Goal: Answer question/provide support: Answer question/provide support

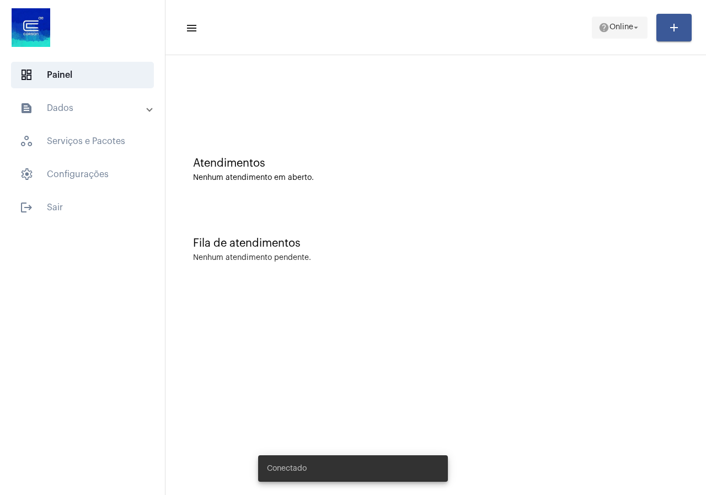
click at [629, 26] on span "Online" at bounding box center [622, 28] width 24 height 8
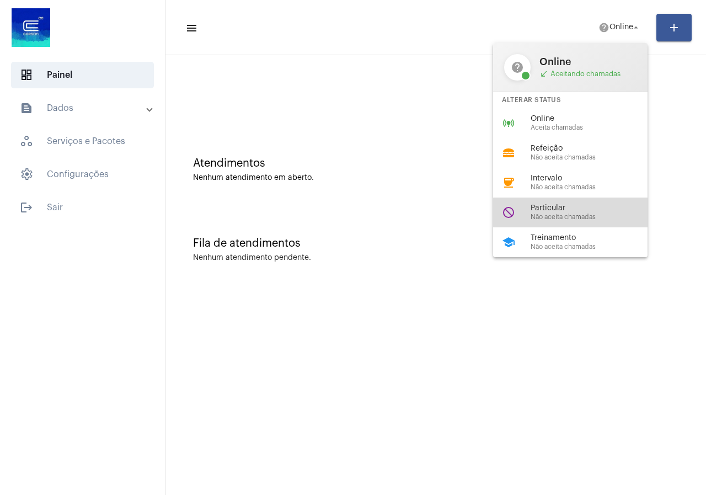
click at [559, 214] on span "Não aceita chamadas" at bounding box center [594, 217] width 126 height 7
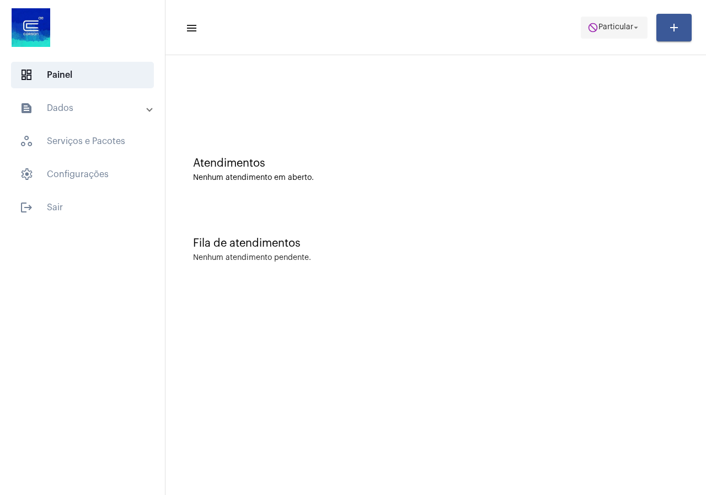
click at [602, 18] on span "do_not_disturb Particular arrow_drop_down" at bounding box center [615, 27] width 54 height 20
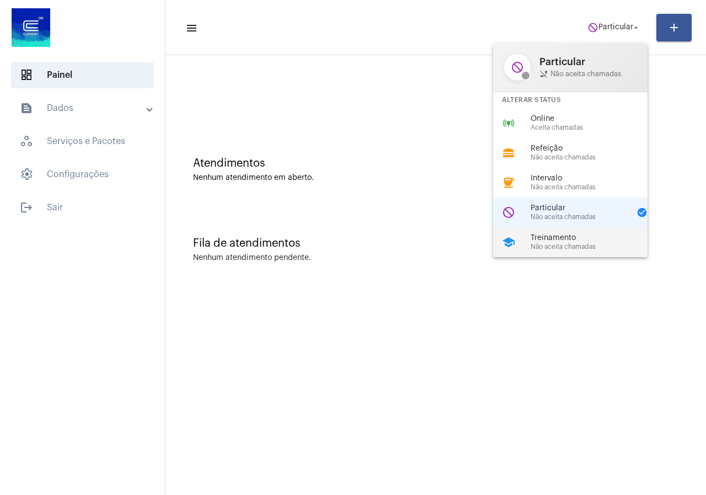
click at [567, 244] on span "Não aceita chamadas" at bounding box center [594, 246] width 126 height 7
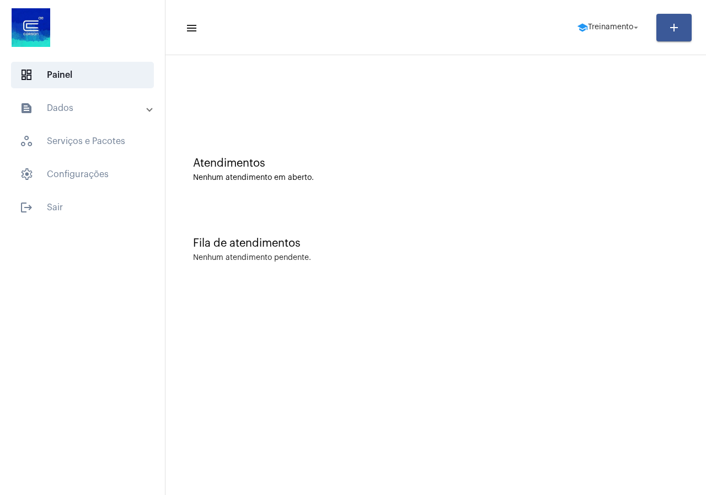
click at [601, 40] on mat-toolbar-row "menu school Treinamento arrow_drop_down add" at bounding box center [436, 27] width 541 height 35
click at [601, 19] on span "school Treinamento arrow_drop_down" at bounding box center [609, 27] width 64 height 20
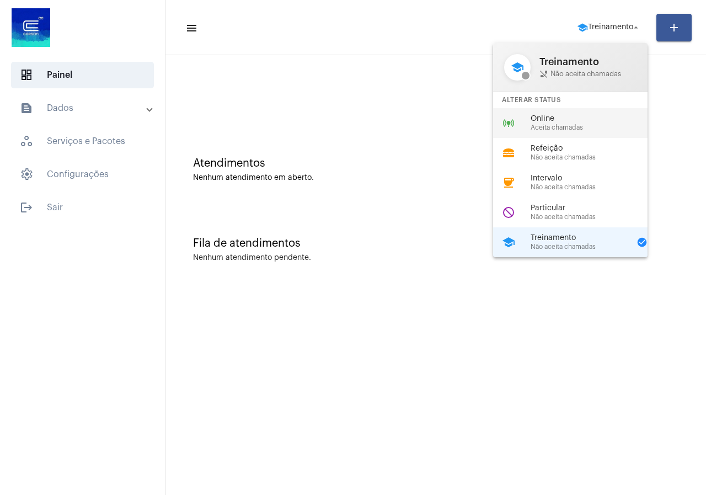
click at [574, 136] on div "online_prediction Online Aceita chamadas" at bounding box center [579, 123] width 172 height 30
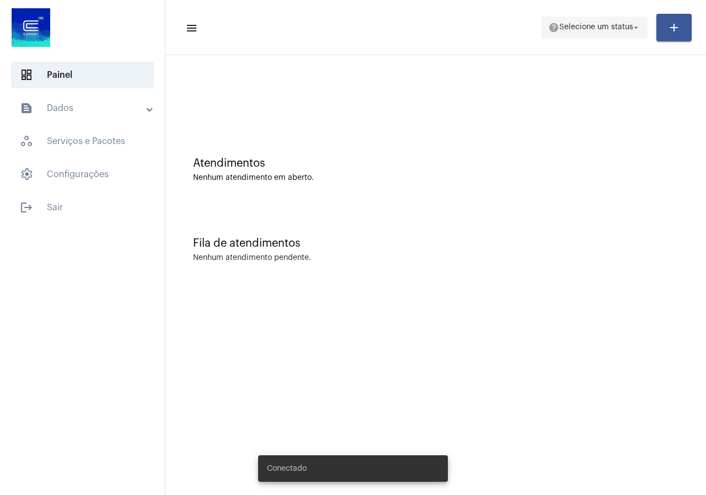
click at [599, 28] on span "Selecione um status" at bounding box center [596, 28] width 74 height 8
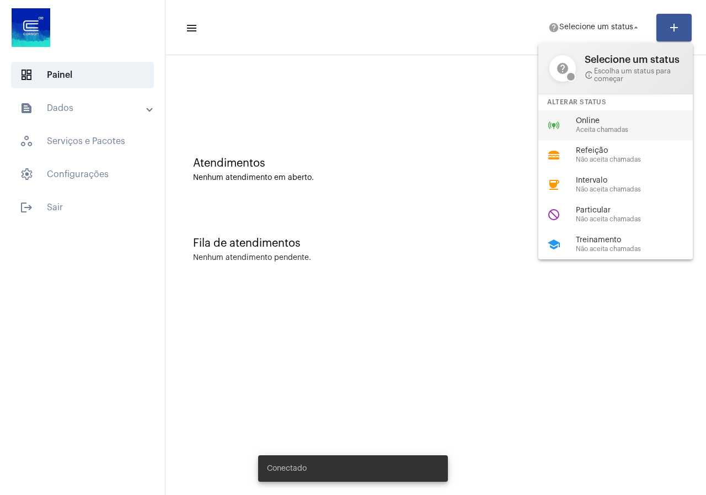
click at [588, 113] on div "online_prediction Online Aceita chamadas" at bounding box center [624, 125] width 172 height 30
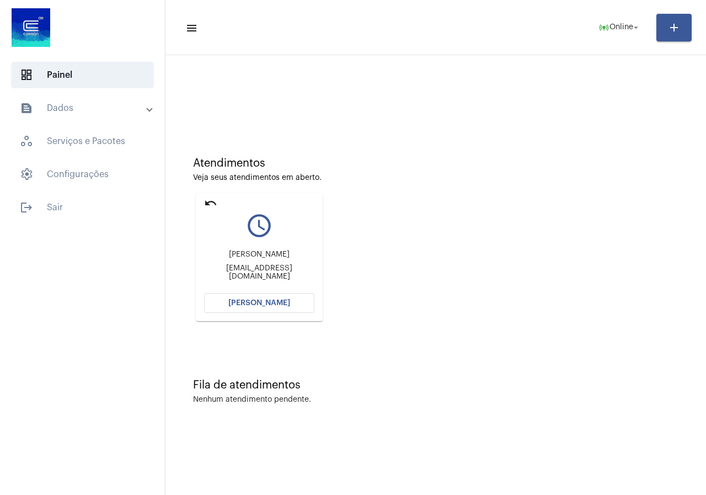
click at [274, 302] on span "[PERSON_NAME]" at bounding box center [259, 303] width 62 height 8
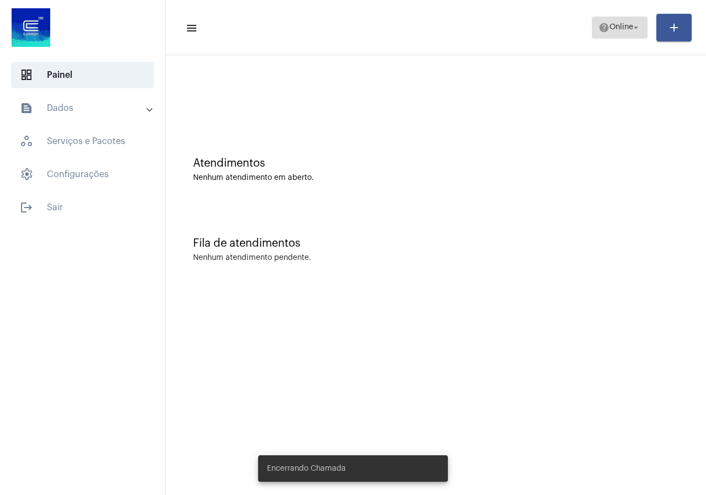
click at [611, 36] on span "help Online arrow_drop_down" at bounding box center [620, 27] width 42 height 20
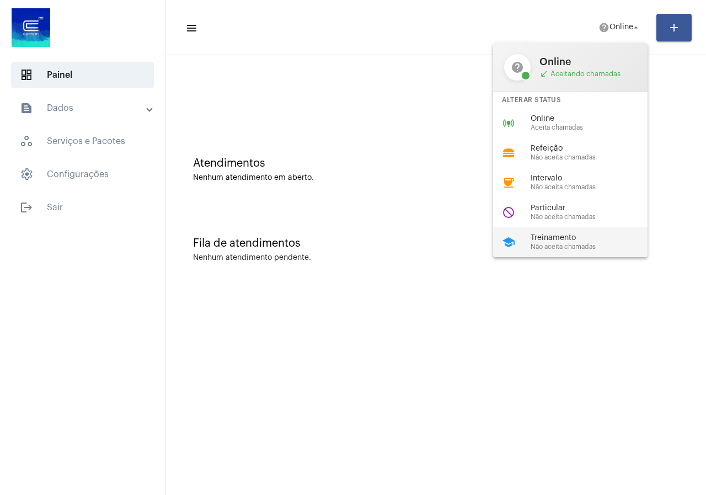
click at [604, 235] on span "Treinamento" at bounding box center [594, 238] width 126 height 8
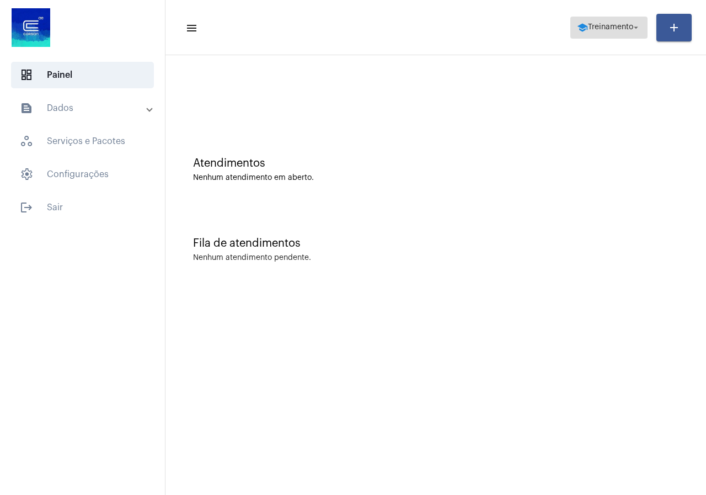
click at [589, 18] on span "school Treinamento arrow_drop_down" at bounding box center [609, 27] width 64 height 20
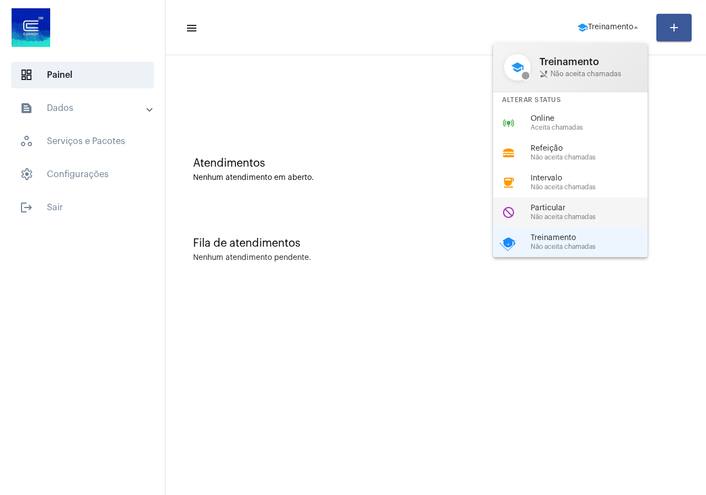
click at [568, 214] on span "Não aceita chamadas" at bounding box center [594, 217] width 126 height 7
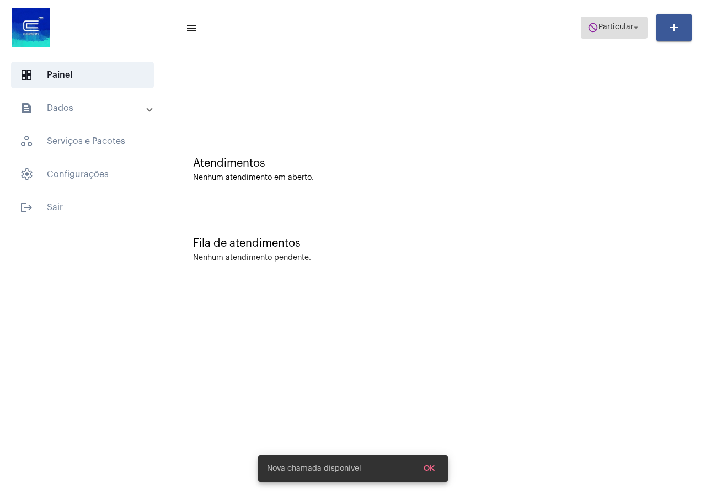
click at [625, 35] on span "do_not_disturb Particular arrow_drop_down" at bounding box center [615, 27] width 54 height 20
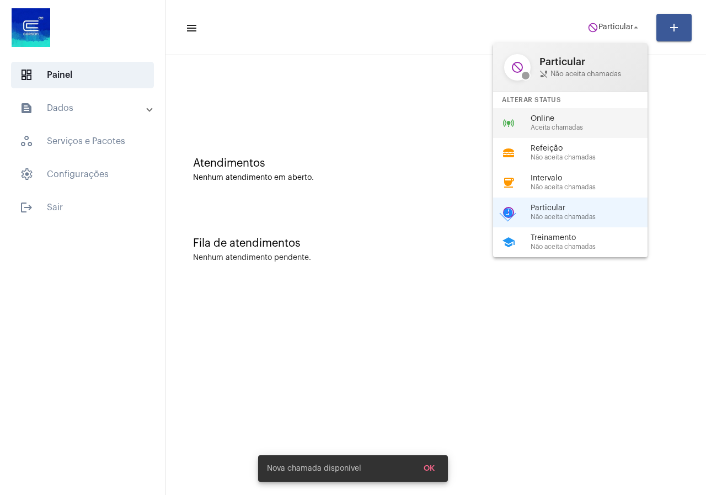
click at [569, 125] on span "Aceita chamadas" at bounding box center [594, 127] width 126 height 7
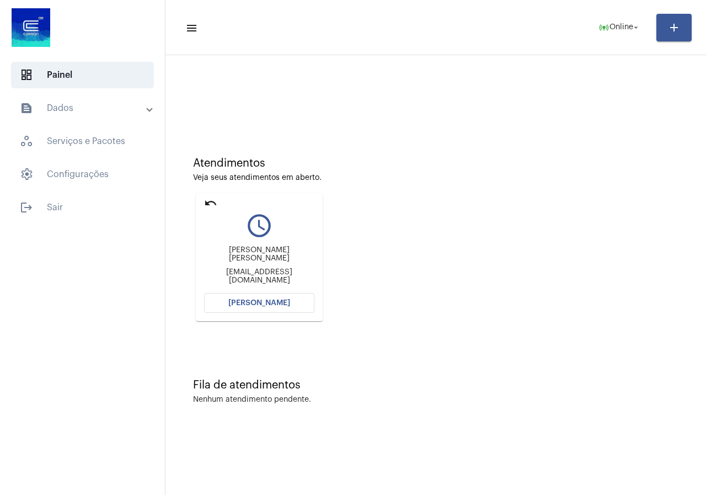
click at [203, 199] on mat-card "undo query_builder [PERSON_NAME] Regattieri Gomes [EMAIL_ADDRESS][DOMAIN_NAME] …" at bounding box center [259, 257] width 127 height 128
click at [212, 201] on mat-icon "undo" at bounding box center [210, 202] width 13 height 13
click at [283, 302] on span "[PERSON_NAME]" at bounding box center [259, 303] width 62 height 8
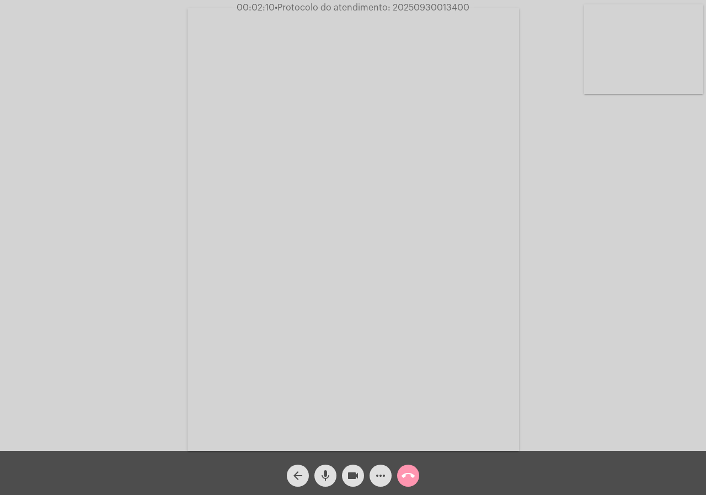
click at [403, 471] on mat-icon "call_end" at bounding box center [408, 475] width 13 height 13
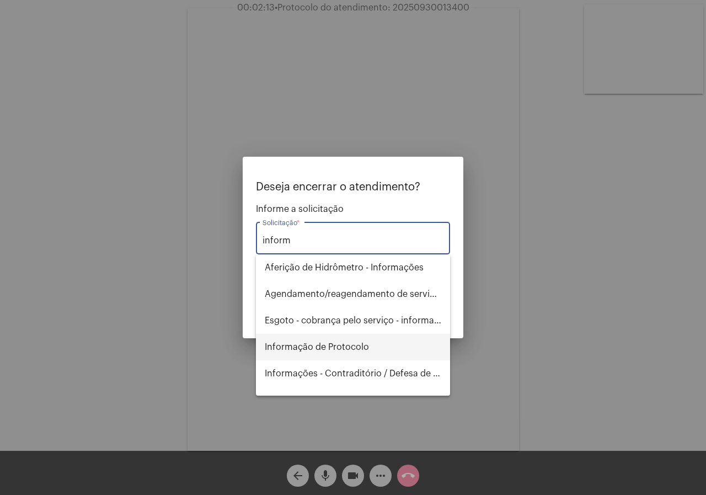
click at [396, 342] on span "Informação de Protocolo" at bounding box center [353, 347] width 177 height 26
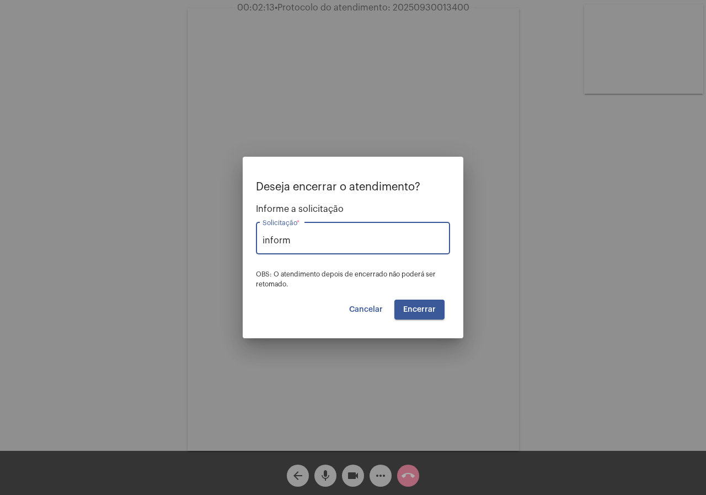
type input "Informação de Protocolo"
click at [411, 303] on button "Encerrar" at bounding box center [419, 310] width 50 height 20
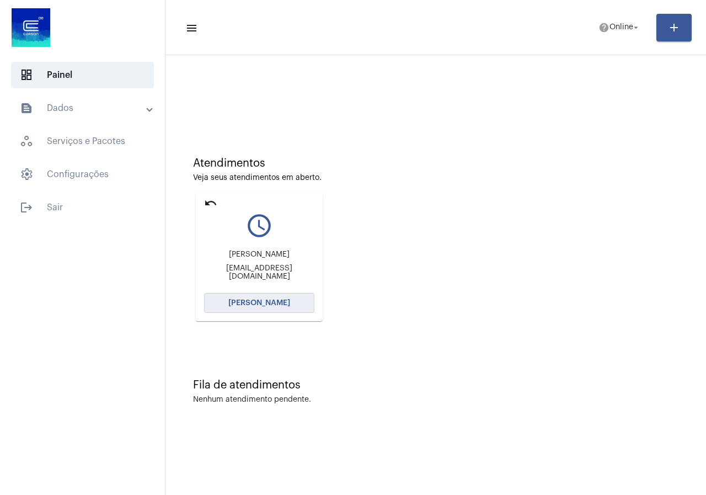
click at [253, 305] on span "[PERSON_NAME]" at bounding box center [259, 303] width 62 height 8
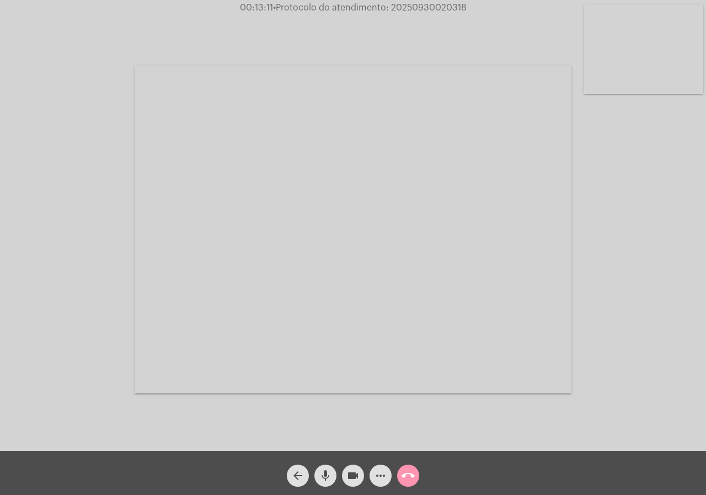
click at [66, 217] on div "Acessando Câmera e Microfone..." at bounding box center [353, 228] width 704 height 451
click at [359, 471] on mat-icon "videocam" at bounding box center [352, 475] width 13 height 13
click at [619, 412] on div "Acessando Câmera e Microfone..." at bounding box center [353, 228] width 704 height 451
click at [351, 478] on mat-icon "videocam_off" at bounding box center [352, 475] width 13 height 13
click at [381, 479] on mat-icon "more_horiz" at bounding box center [380, 475] width 13 height 13
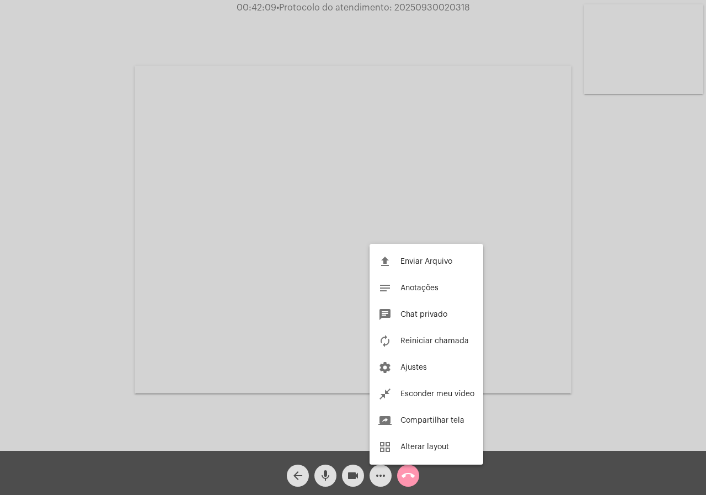
click at [84, 304] on div at bounding box center [353, 247] width 706 height 495
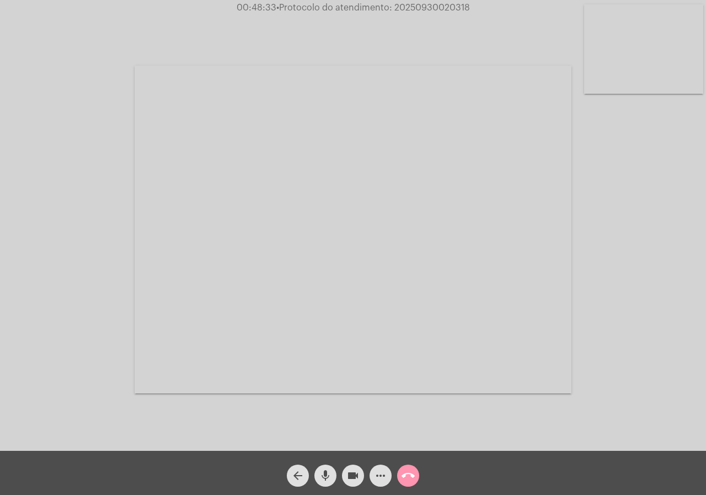
click at [351, 471] on mat-icon "videocam" at bounding box center [352, 475] width 13 height 13
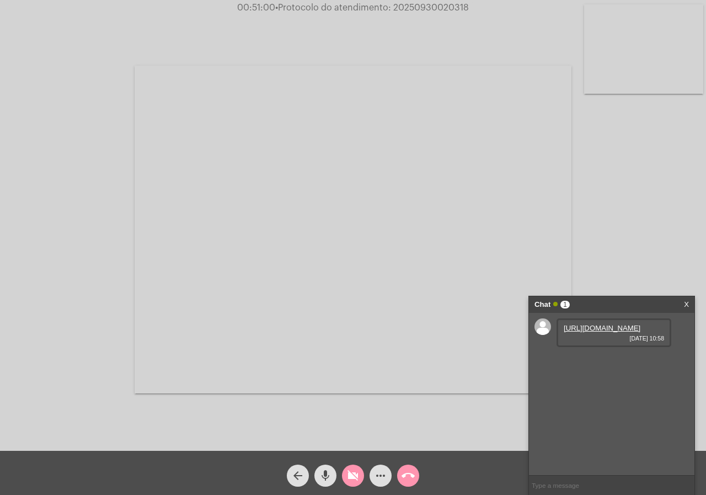
click at [351, 471] on mat-icon "videocam_off" at bounding box center [352, 475] width 13 height 13
click at [584, 332] on link "[URL][DOMAIN_NAME]" at bounding box center [602, 328] width 77 height 8
drag, startPoint x: 674, startPoint y: 336, endPoint x: 673, endPoint y: 358, distance: 22.1
click at [674, 336] on div "[URL][DOMAIN_NAME] [DATE] 10:58 [URL][DOMAIN_NAME] [DATE] 10:58 [URL][DOMAIN_NA…" at bounding box center [612, 394] width 166 height 162
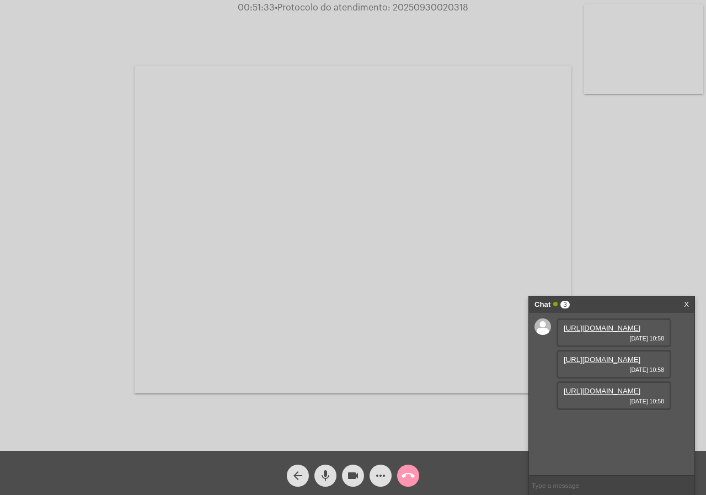
click at [622, 364] on link "[URL][DOMAIN_NAME]" at bounding box center [602, 359] width 77 height 8
click at [56, 222] on div "Acessando Câmera e Microfone..." at bounding box center [353, 228] width 704 height 451
click at [611, 395] on link "[URL][DOMAIN_NAME]" at bounding box center [602, 391] width 77 height 8
click at [0, 152] on div "Acessando Câmera e Microfone..." at bounding box center [353, 225] width 706 height 451
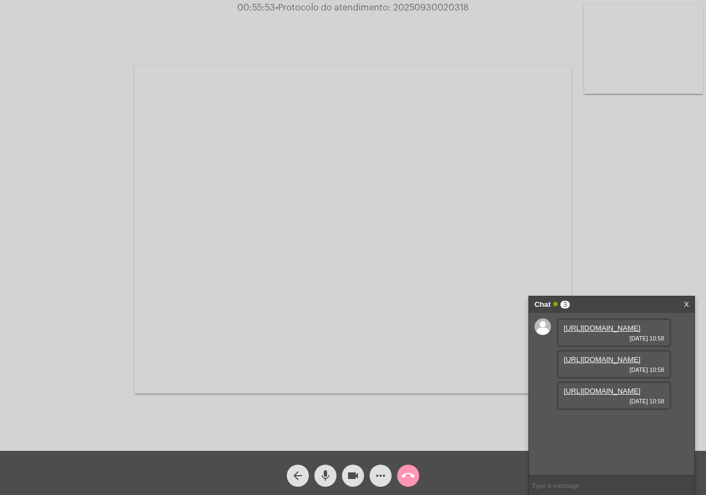
click at [428, 9] on span "• Protocolo do atendimento: 20250930020318" at bounding box center [372, 7] width 194 height 9
copy span "20250930020318"
click at [102, 236] on div "Acessando Câmera e Microfone..." at bounding box center [353, 228] width 704 height 451
click at [62, 262] on div "Acessando Câmera e Microfone..." at bounding box center [353, 228] width 704 height 451
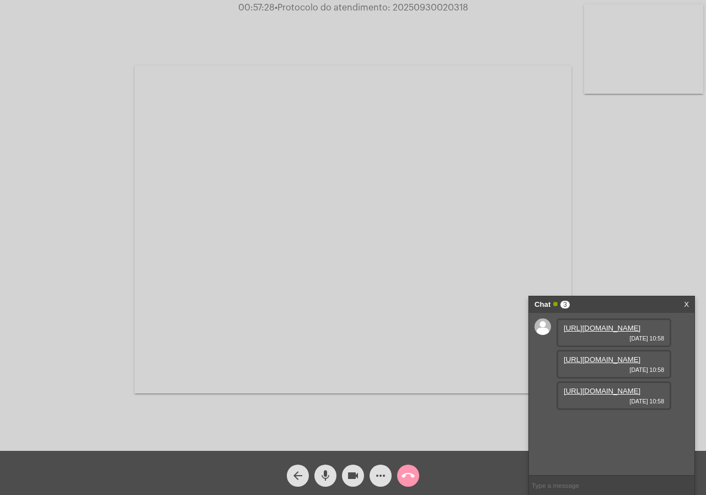
click at [432, 15] on div at bounding box center [353, 230] width 437 height 448
click at [422, 7] on span "• Protocolo do atendimento: 20250930020318" at bounding box center [372, 7] width 194 height 9
copy span "20250930020318"
click at [416, 469] on button "call_end" at bounding box center [408, 476] width 22 height 22
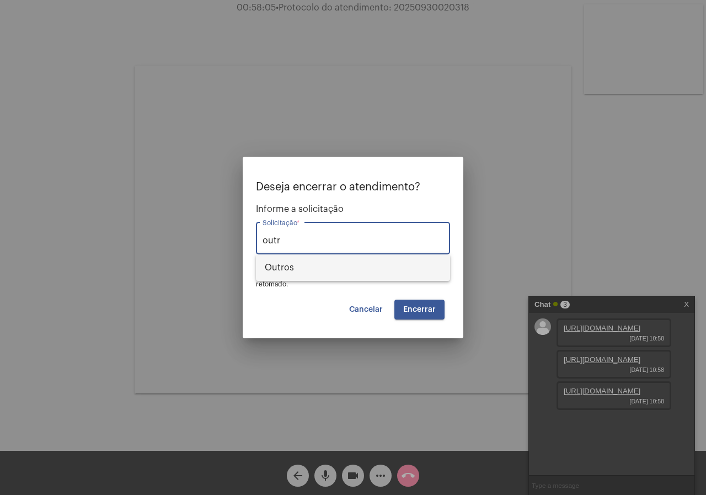
click at [399, 262] on span "Outros" at bounding box center [353, 267] width 177 height 26
type input "Outros"
click at [409, 312] on span "Encerrar" at bounding box center [419, 310] width 33 height 8
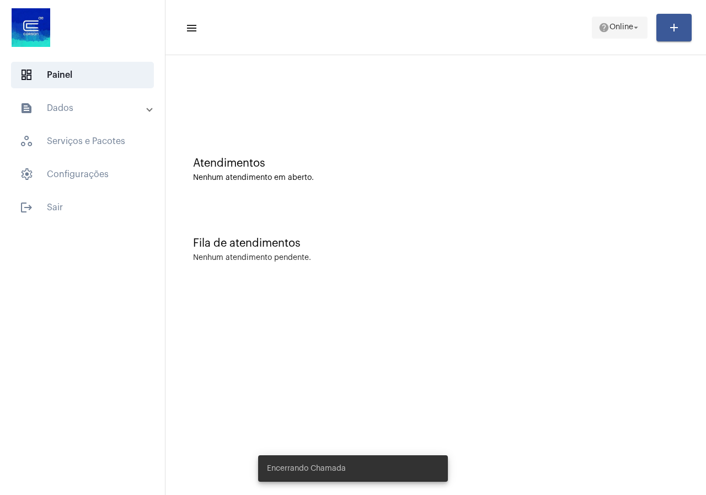
click at [610, 24] on span "Online" at bounding box center [622, 28] width 24 height 8
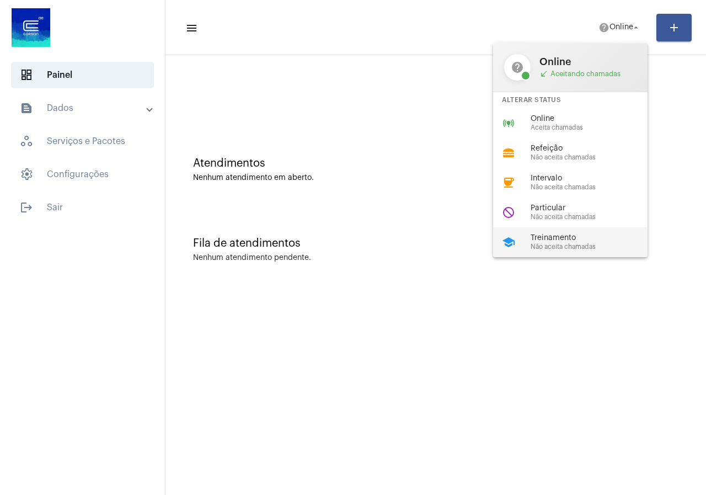
click at [568, 228] on div "school Treinamento Não aceita chamadas" at bounding box center [579, 242] width 172 height 30
